Goal: Task Accomplishment & Management: Manage account settings

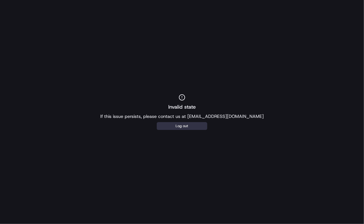
click at [169, 123] on button "Log out" at bounding box center [182, 126] width 51 height 8
